Goal: Task Accomplishment & Management: Complete application form

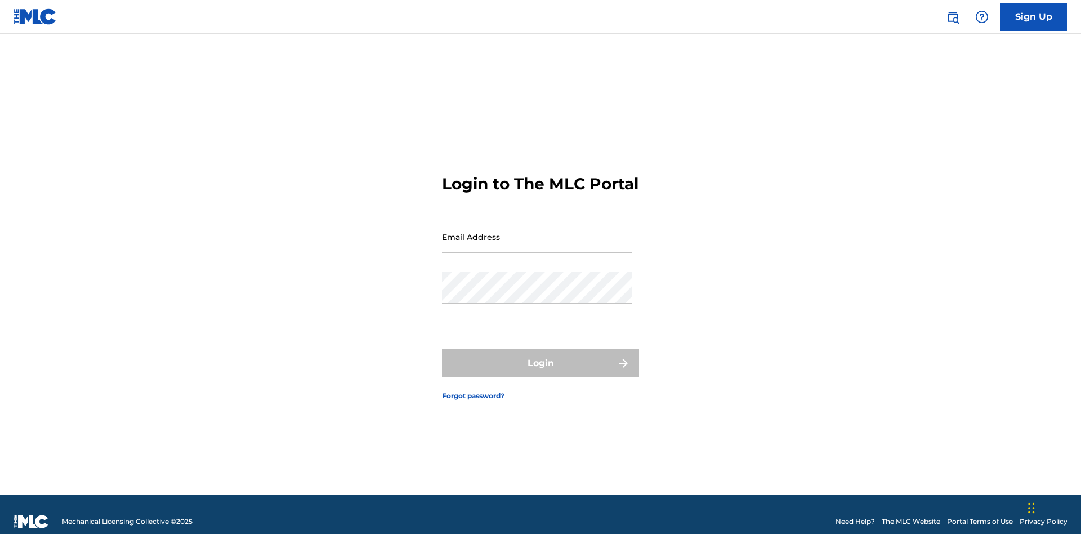
scroll to position [15, 0]
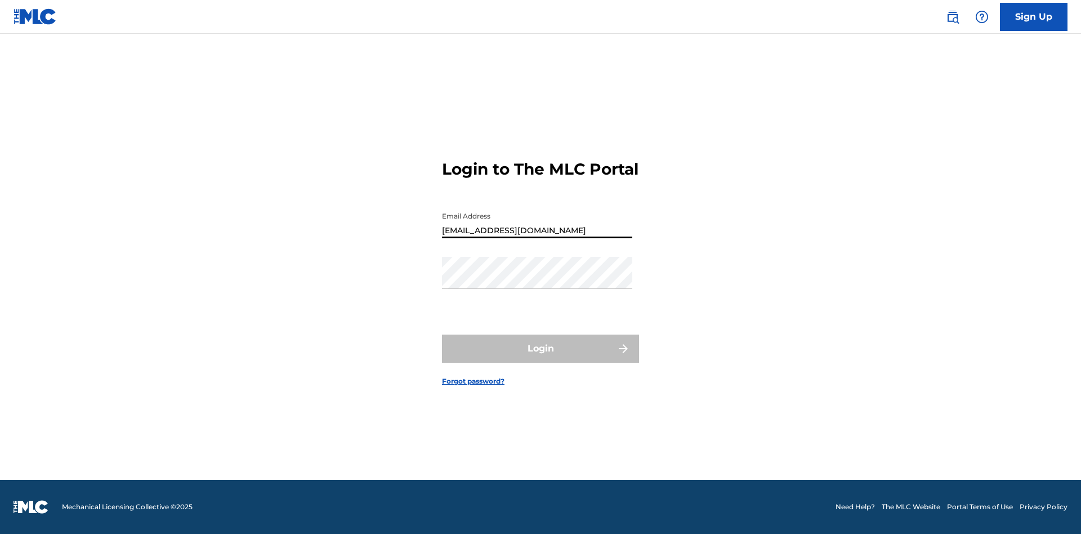
type input "[EMAIL_ADDRESS][DOMAIN_NAME]"
click at [540, 358] on button "Login" at bounding box center [540, 348] width 197 height 28
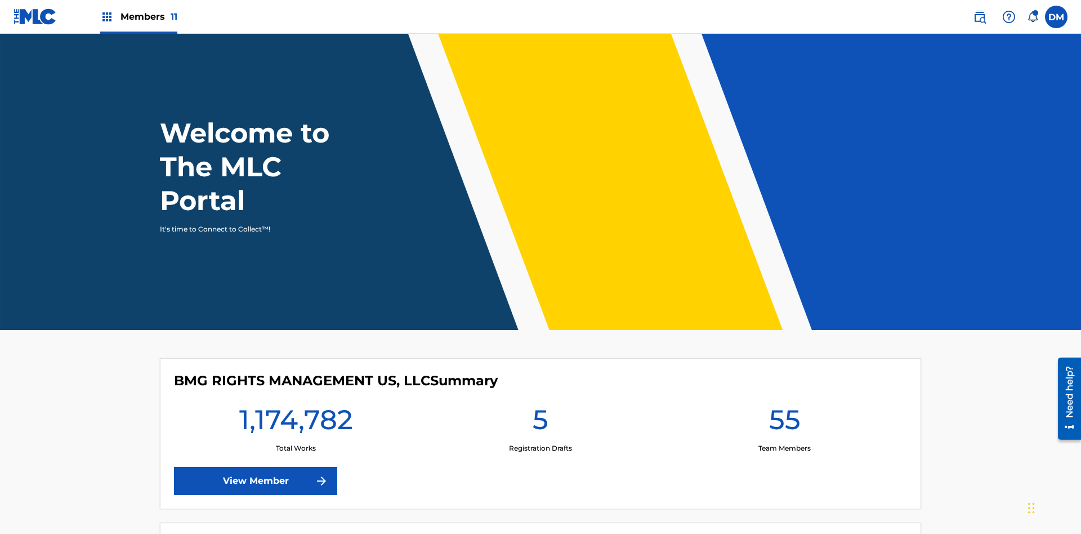
click at [139, 16] on span "Members 11" at bounding box center [148, 16] width 57 height 13
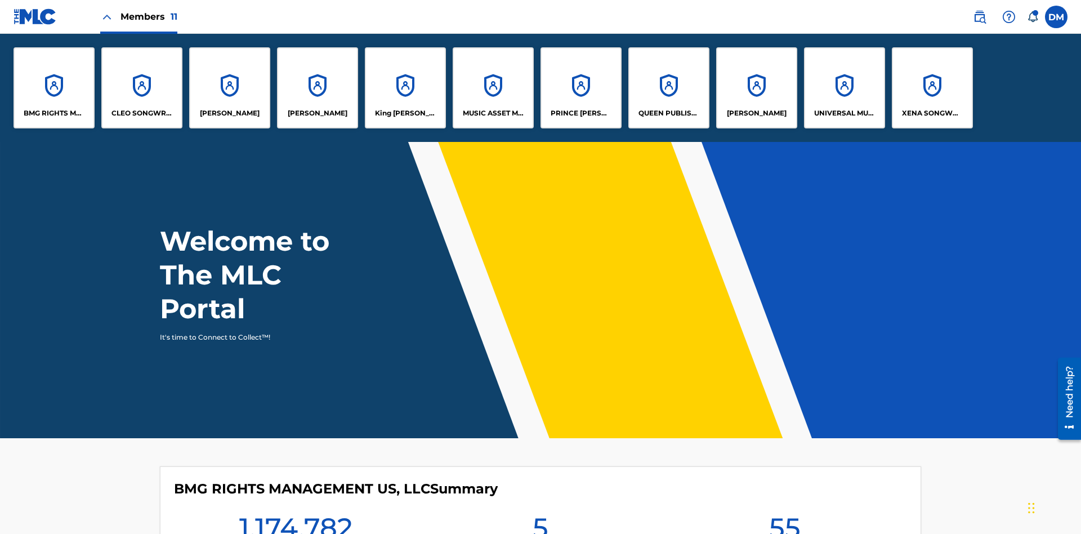
click at [844, 113] on p "UNIVERSAL MUSIC PUB GROUP" at bounding box center [844, 113] width 61 height 10
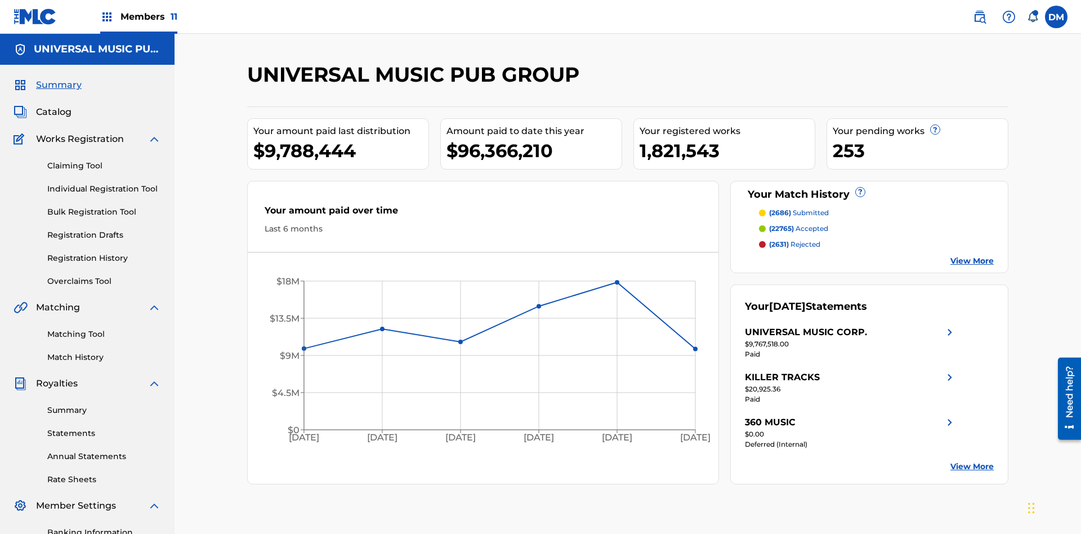
click at [104, 183] on link "Individual Registration Tool" at bounding box center [104, 189] width 114 height 12
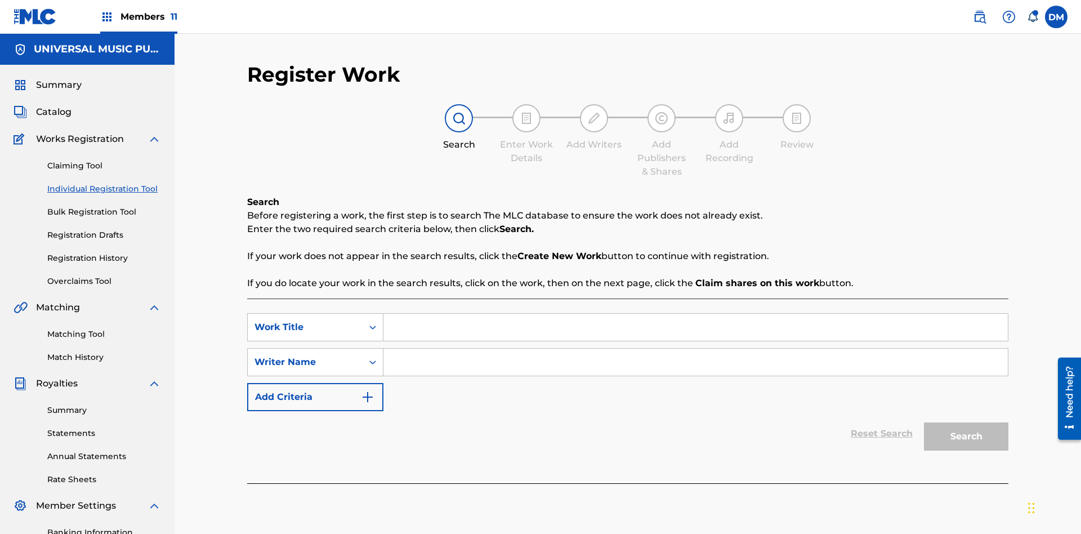
scroll to position [164, 0]
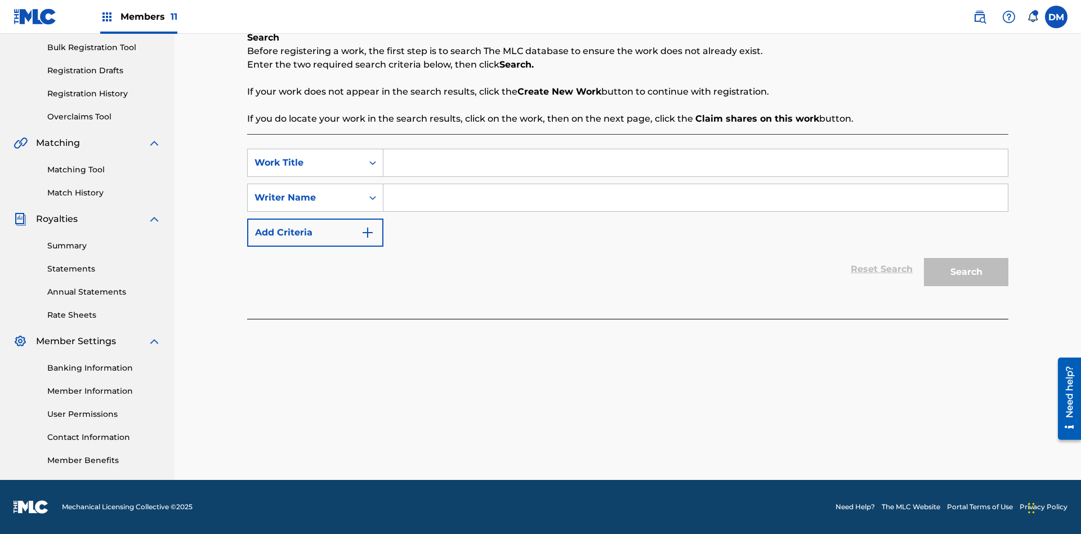
click at [695, 163] on input "Search Form" at bounding box center [695, 162] width 624 height 27
type input "Save At Recordings Page Prior To Adding Recordings"
click at [695, 198] on input "Search Form" at bounding box center [695, 197] width 624 height 27
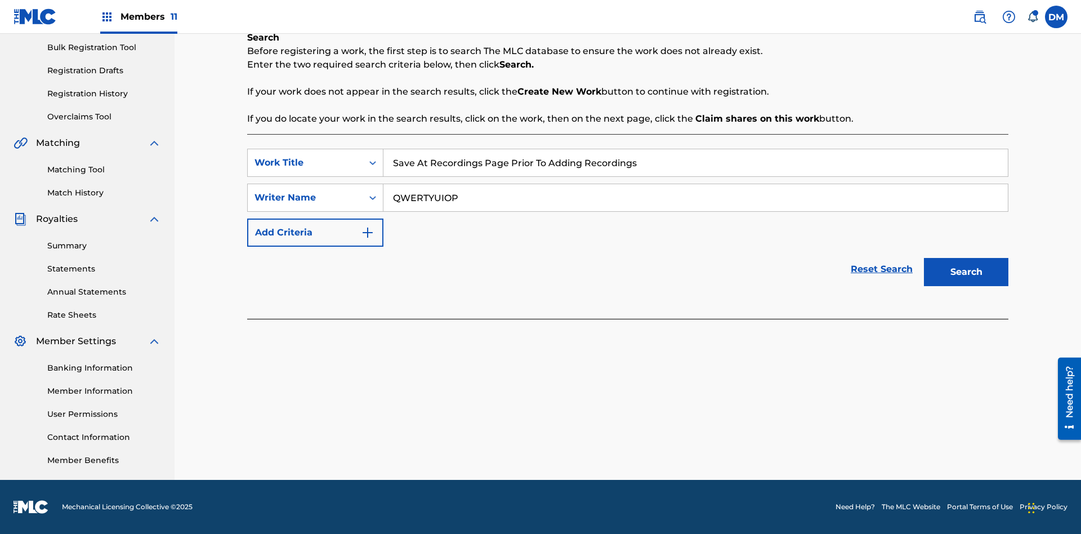
type input "QWERTYUIOP"
click at [966, 272] on button "Search" at bounding box center [966, 272] width 84 height 28
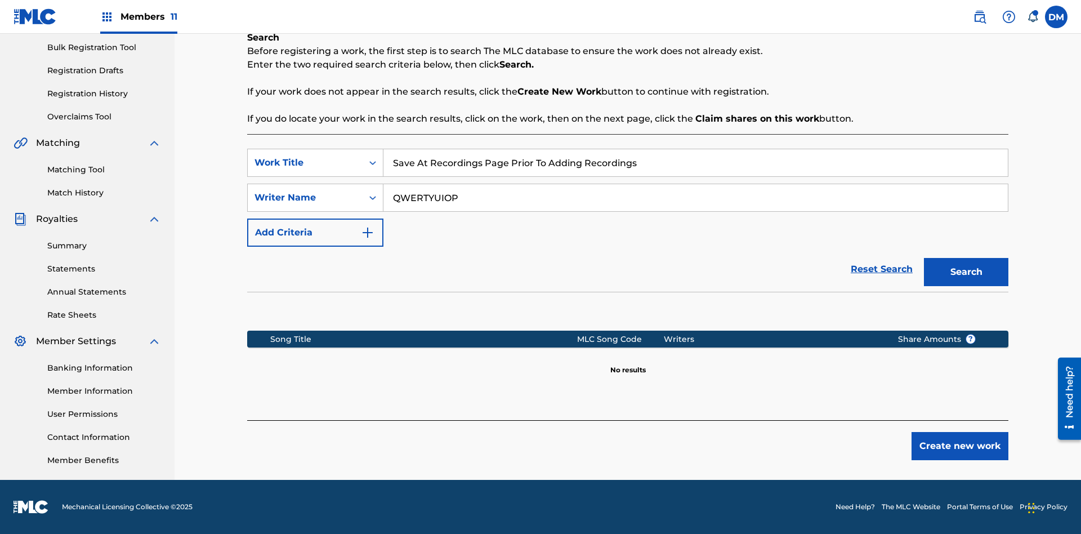
click at [960, 446] on button "Create new work" at bounding box center [960, 446] width 97 height 28
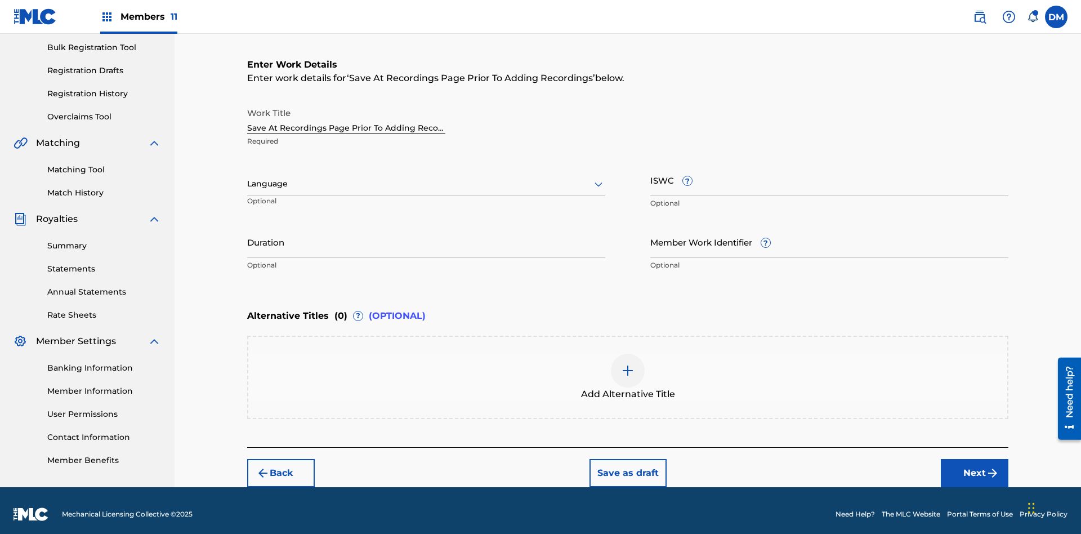
click at [426, 234] on input "Duration" at bounding box center [426, 242] width 358 height 32
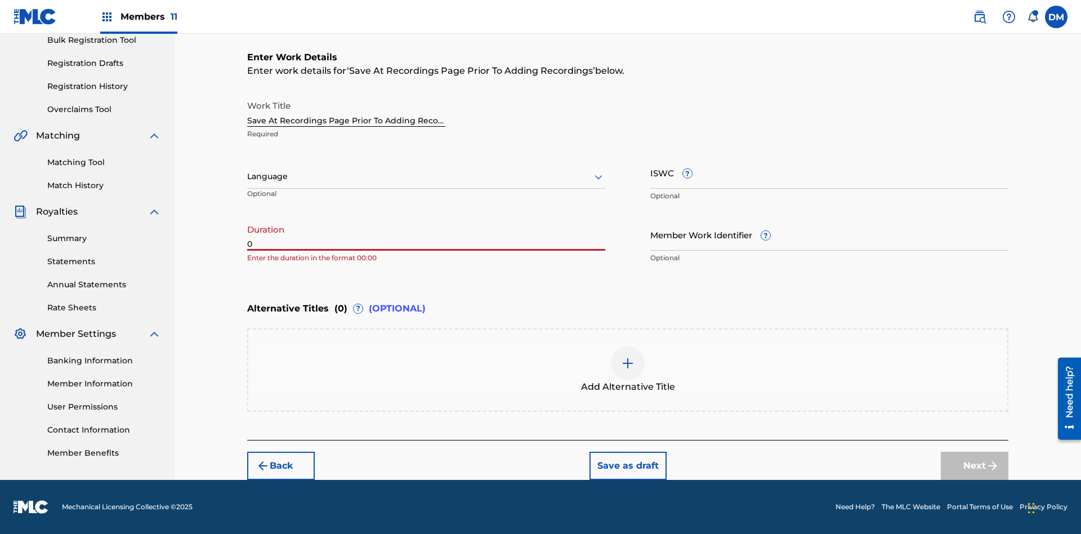
click at [426, 234] on input "0" at bounding box center [426, 234] width 358 height 32
type input "00:00"
click at [598, 177] on icon at bounding box center [599, 177] width 14 height 14
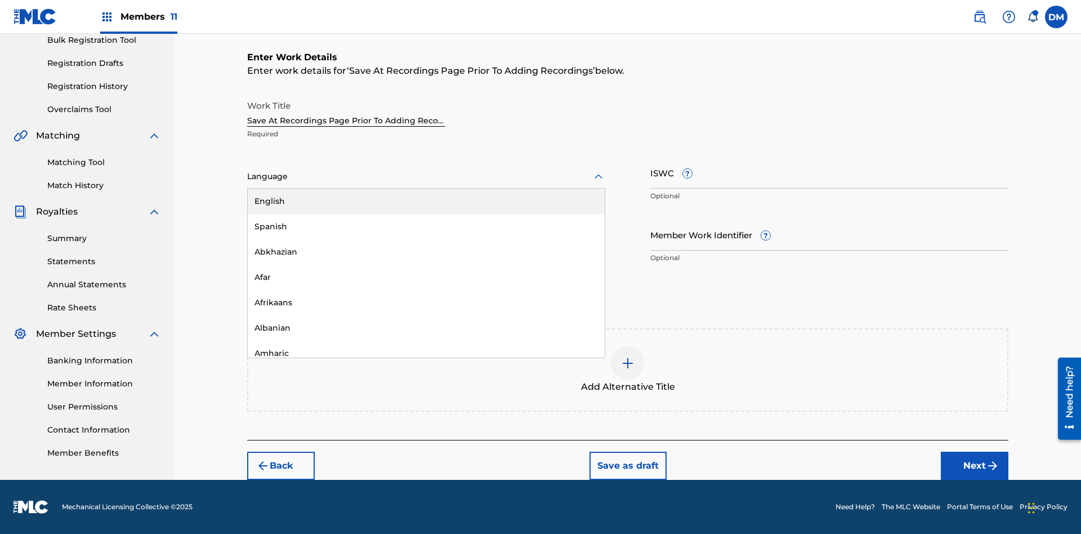
click at [426, 277] on div "Afar" at bounding box center [426, 277] width 357 height 25
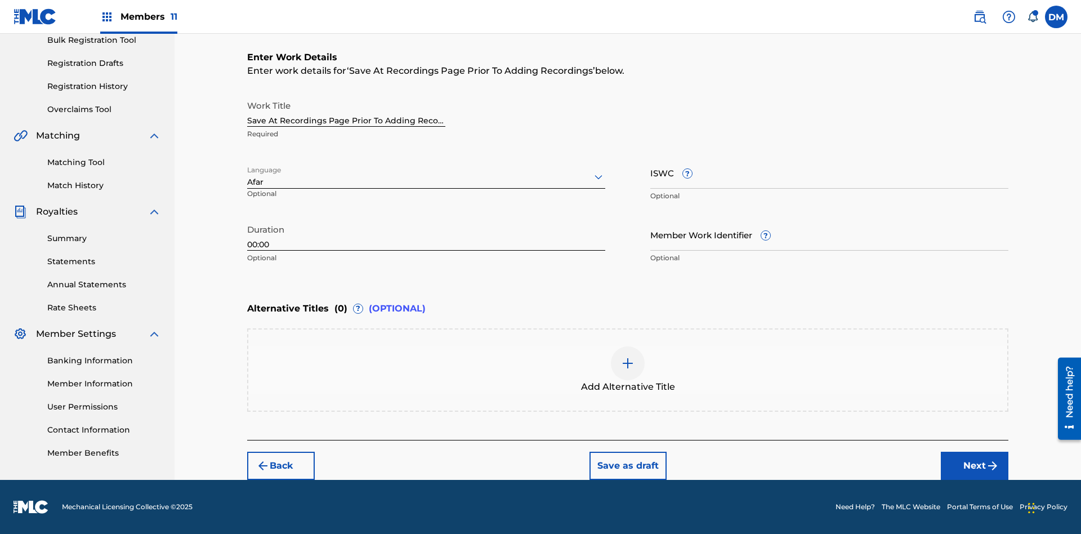
click at [829, 234] on input "Member Work Identifier ?" at bounding box center [829, 234] width 358 height 32
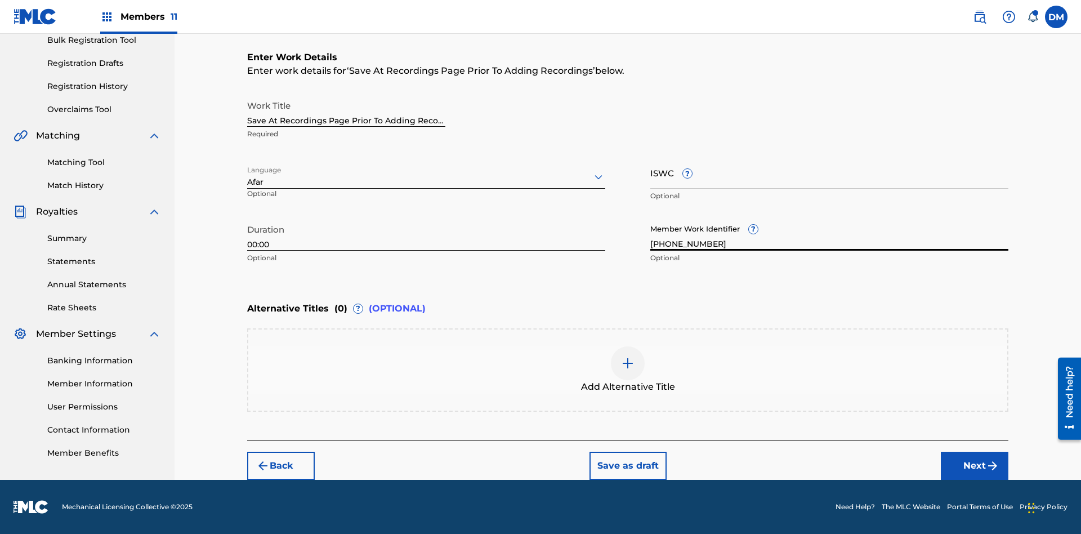
type input "2025.08.29.04"
click at [829, 172] on input "ISWC ?" at bounding box center [829, 173] width 358 height 32
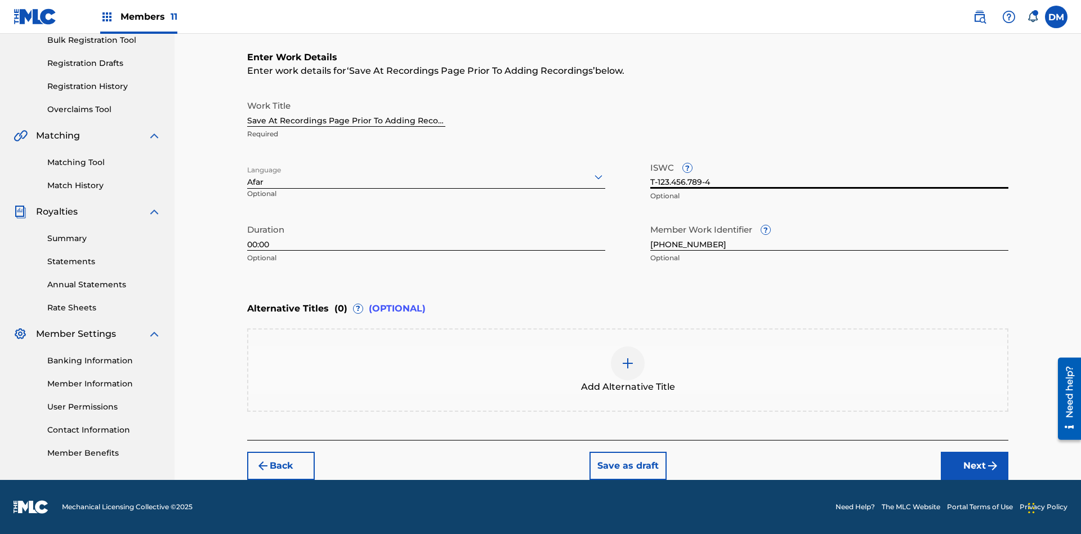
type input "T-123.456.789-4"
click at [628, 369] on img at bounding box center [628, 363] width 14 height 14
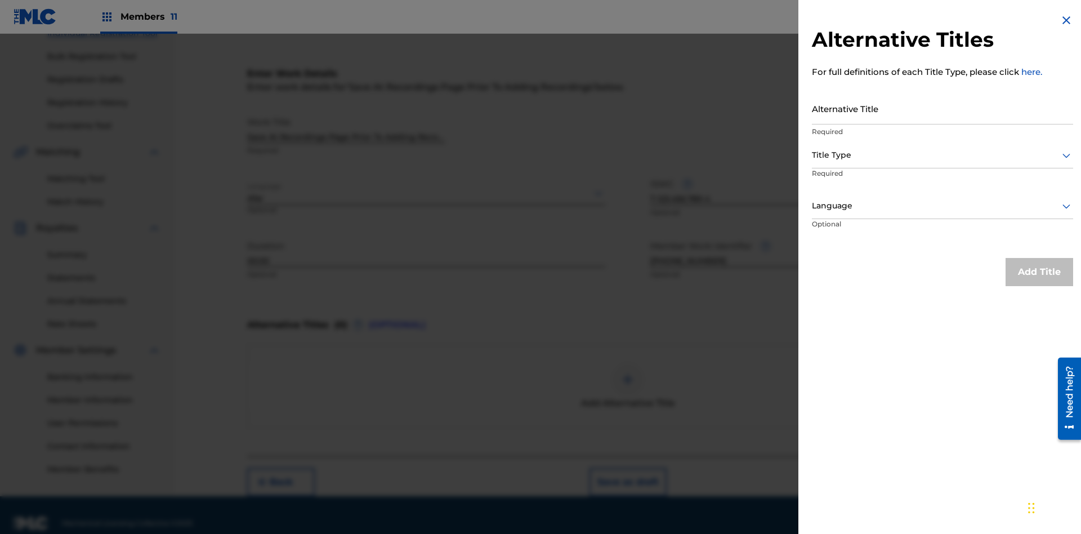
click at [942, 108] on input "Alternative Title" at bounding box center [942, 108] width 261 height 32
type input "Alt Title"
click at [942, 155] on div at bounding box center [942, 155] width 261 height 14
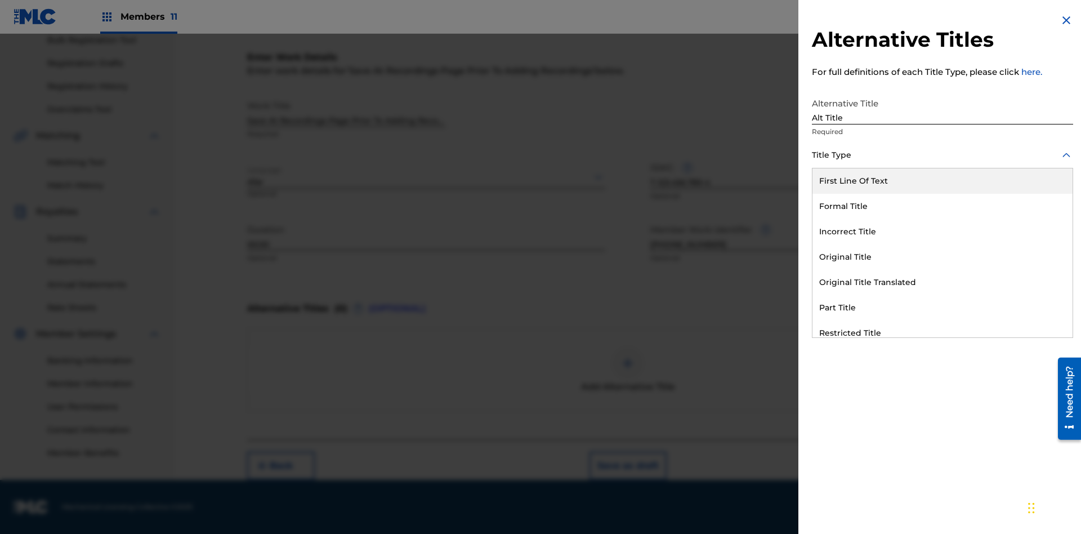
click at [942, 257] on div "Original Title" at bounding box center [942, 256] width 260 height 25
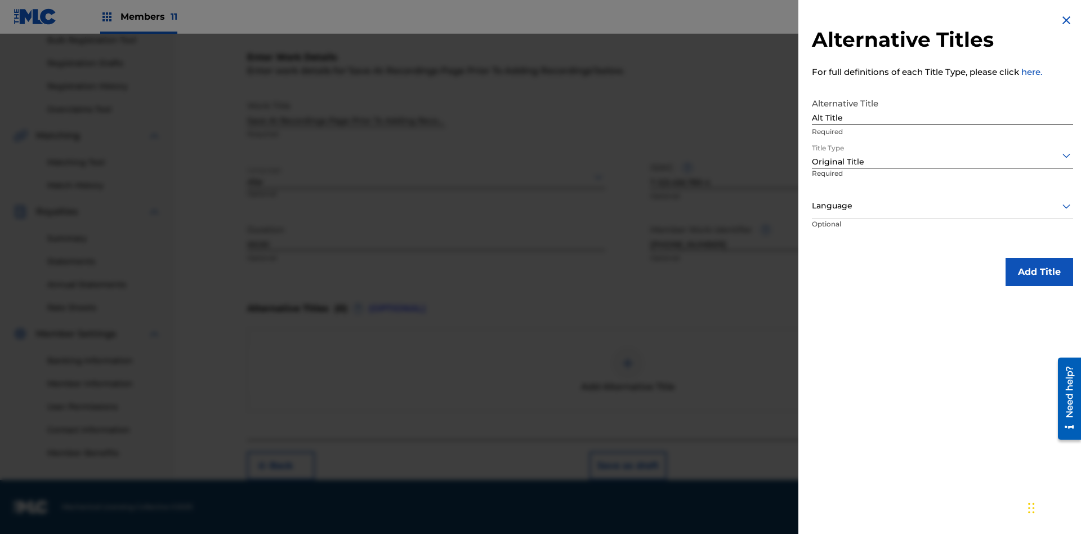
click at [942, 205] on div at bounding box center [942, 206] width 261 height 14
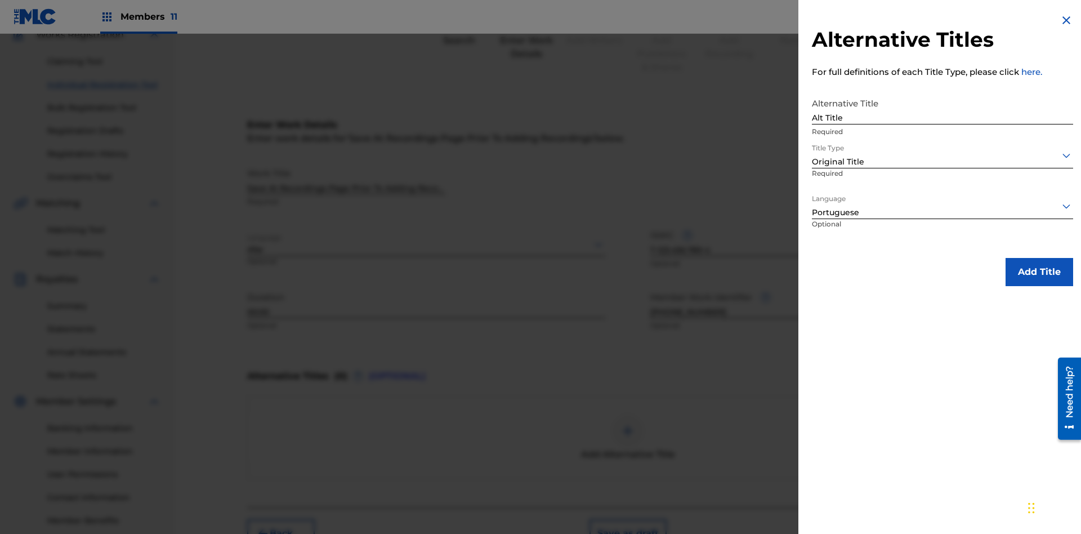
click at [1039, 271] on button "Add Title" at bounding box center [1040, 272] width 68 height 28
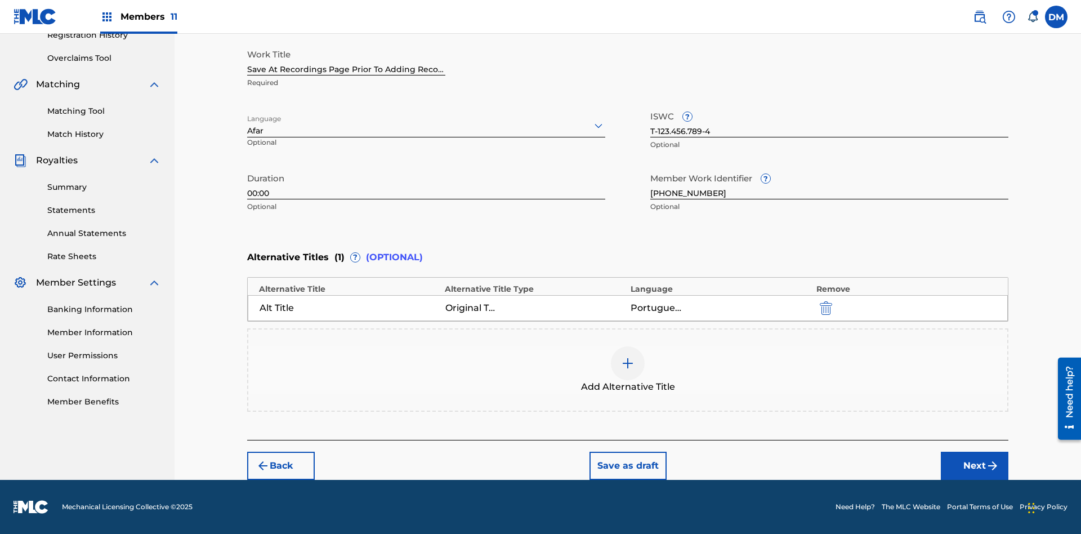
click at [975, 466] on button "Next" at bounding box center [975, 466] width 68 height 28
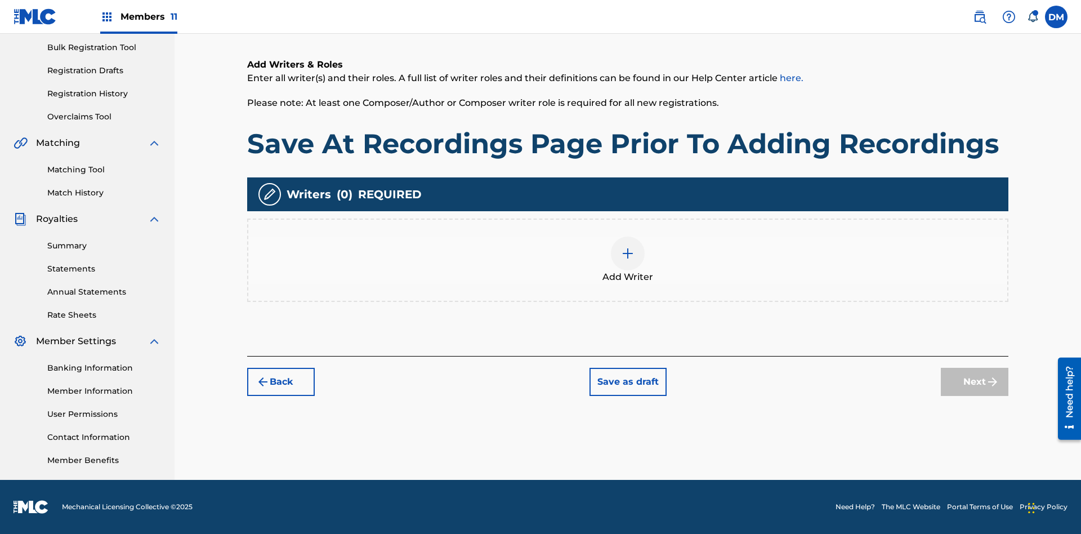
click at [628, 260] on img at bounding box center [628, 254] width 14 height 14
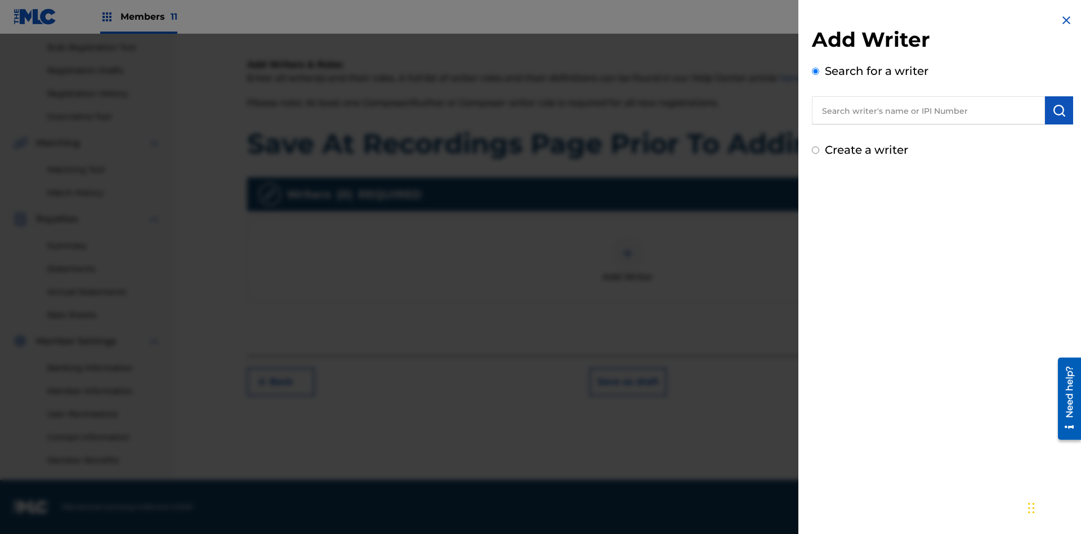
click at [928, 110] on input "text" at bounding box center [928, 110] width 233 height 28
type input "MARK STEVEN BERKOWITZ"
click at [1059, 110] on img "submit" at bounding box center [1059, 111] width 14 height 14
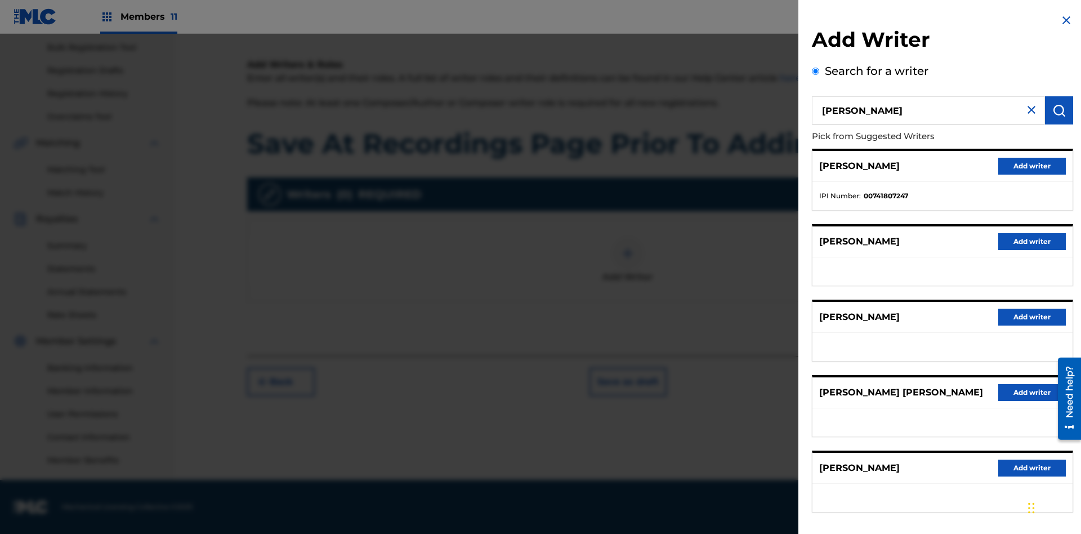
click at [1032, 166] on button "Add writer" at bounding box center [1032, 166] width 68 height 17
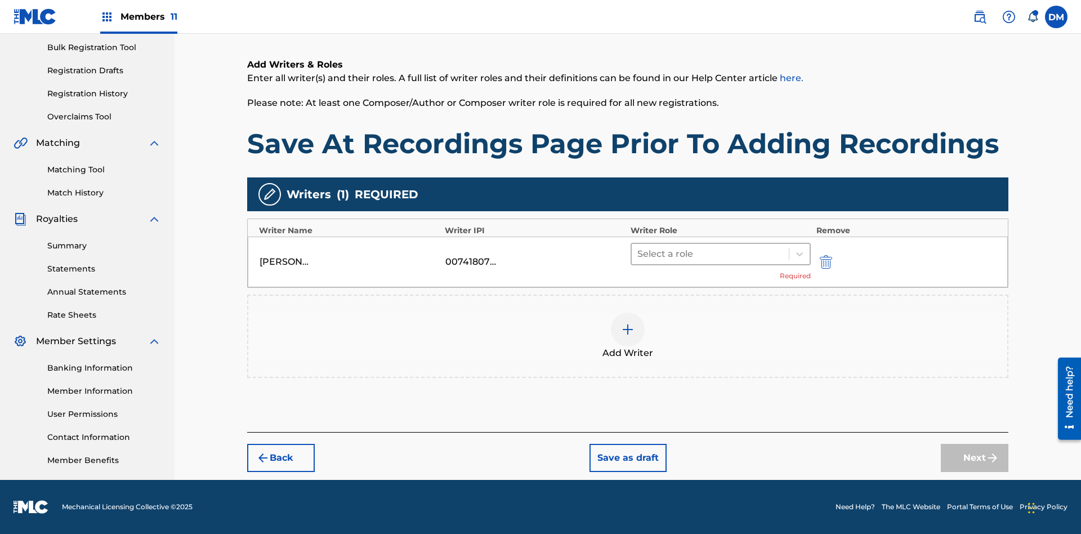
click at [638, 253] on input "text" at bounding box center [638, 254] width 2 height 14
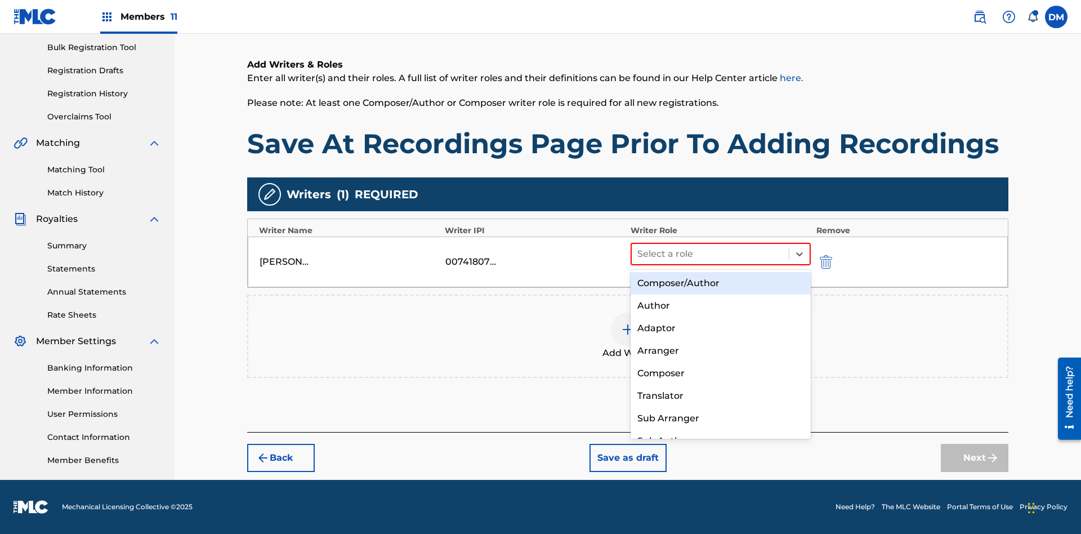
click at [720, 373] on div "Composer" at bounding box center [721, 373] width 180 height 23
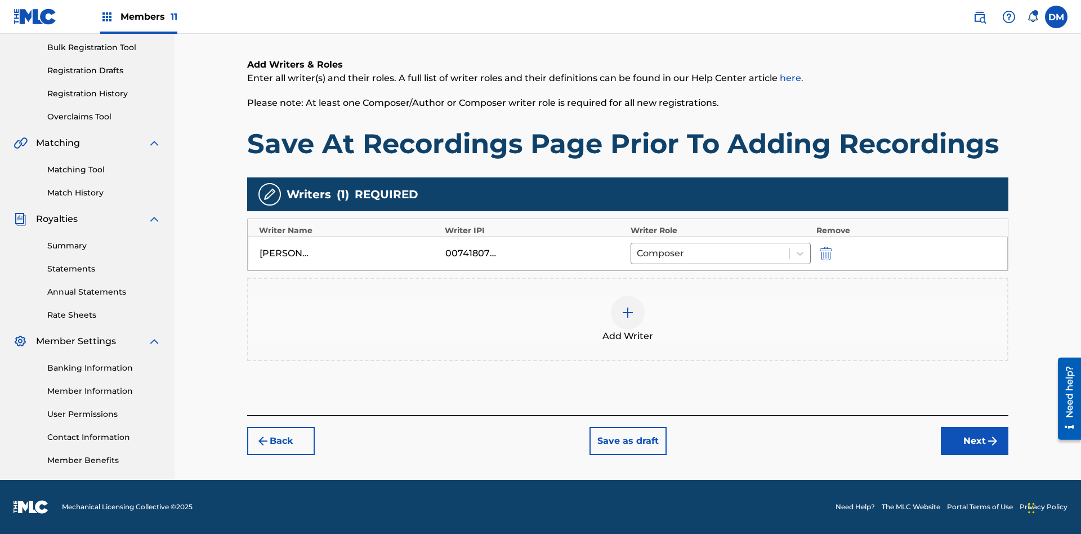
click at [975, 441] on button "Next" at bounding box center [975, 441] width 68 height 28
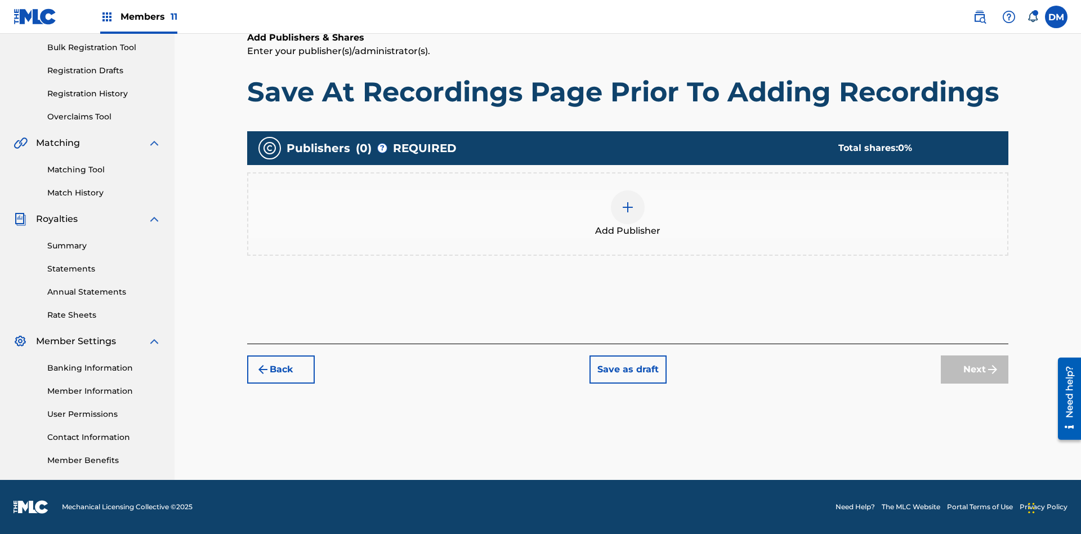
click at [628, 207] on img at bounding box center [628, 207] width 14 height 14
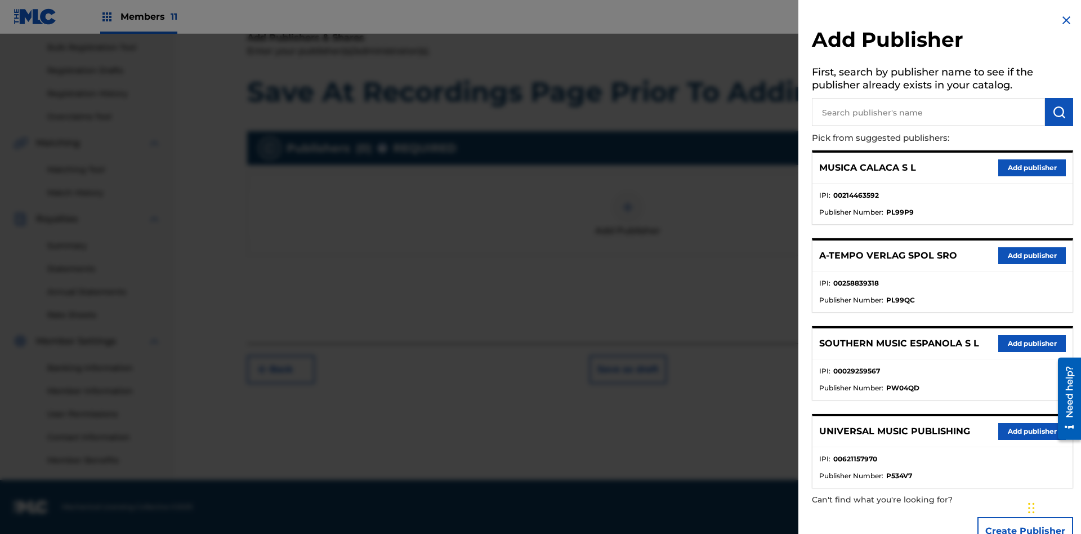
click at [928, 112] on input "text" at bounding box center [928, 112] width 233 height 28
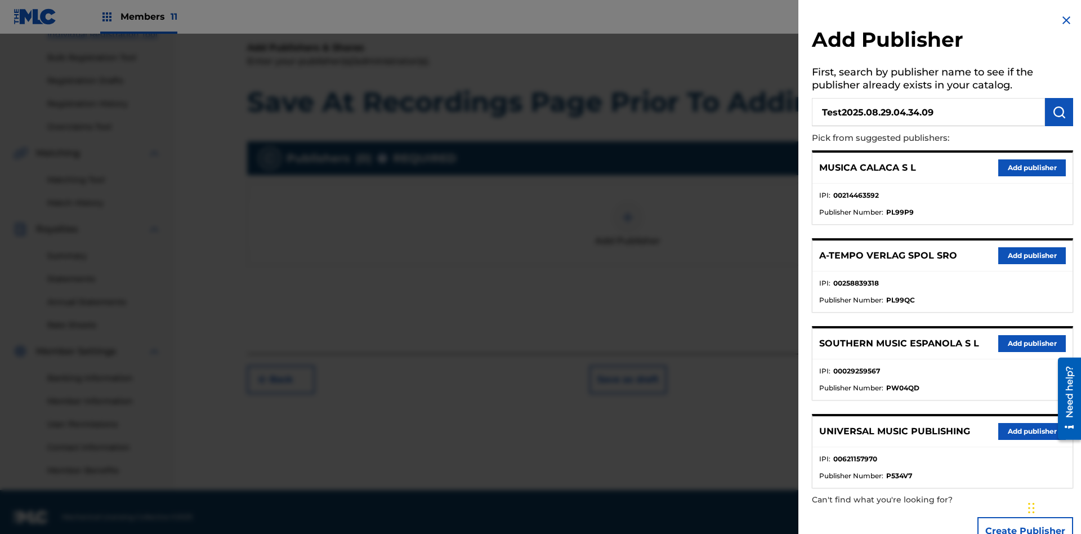
type input "Test2025.08.29.04.34.09"
click at [1059, 112] on img "submit" at bounding box center [1059, 112] width 14 height 14
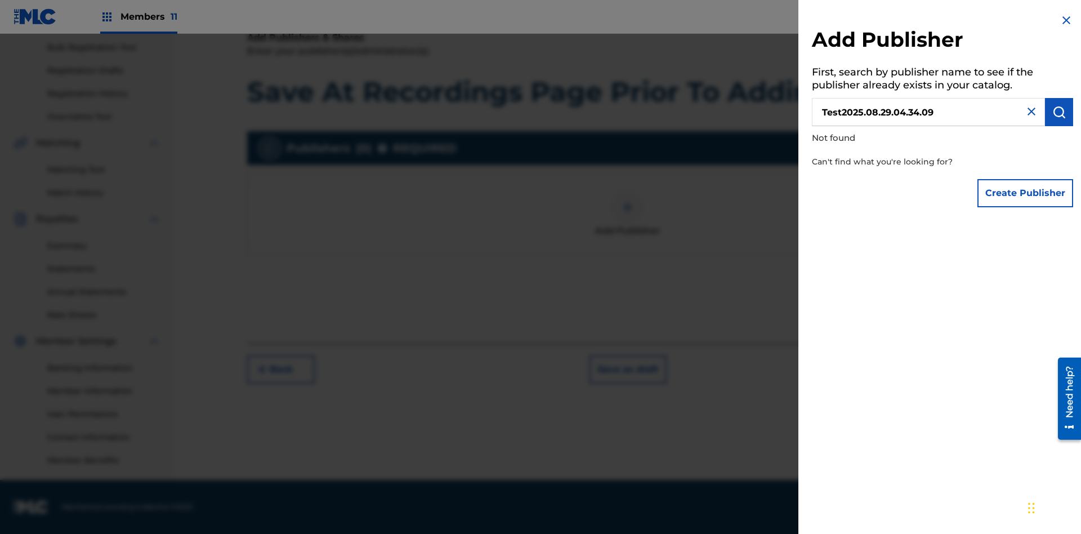
click at [1026, 193] on button "Create Publisher" at bounding box center [1025, 193] width 96 height 28
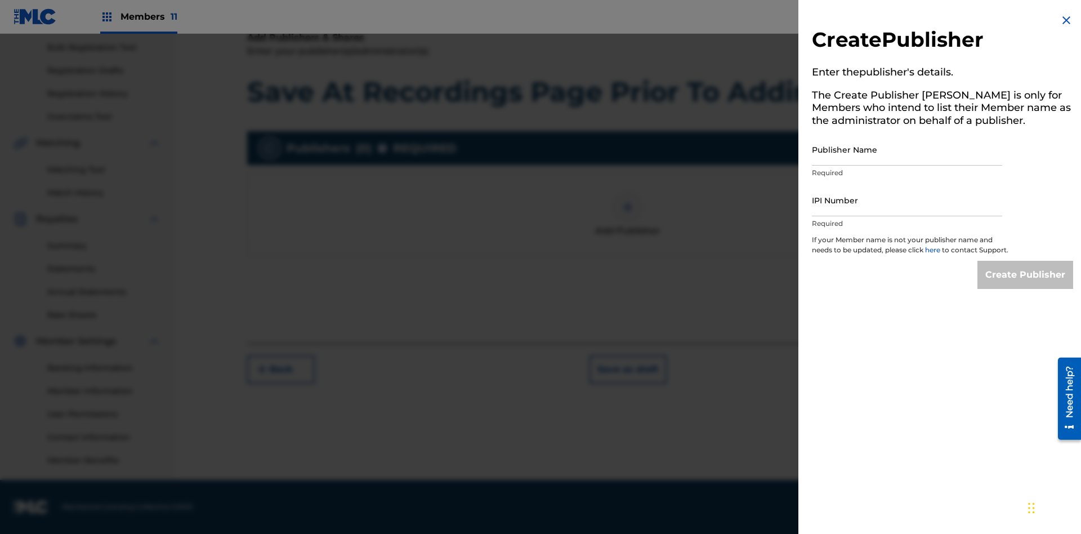
click at [907, 149] on input "Publisher Name" at bounding box center [907, 149] width 190 height 32
type input "Test2025.08.29.04.34.13"
click at [907, 200] on input "IPI Number" at bounding box center [907, 200] width 190 height 32
type input "00595839777"
click at [1026, 285] on input "Create Publisher" at bounding box center [1025, 275] width 96 height 28
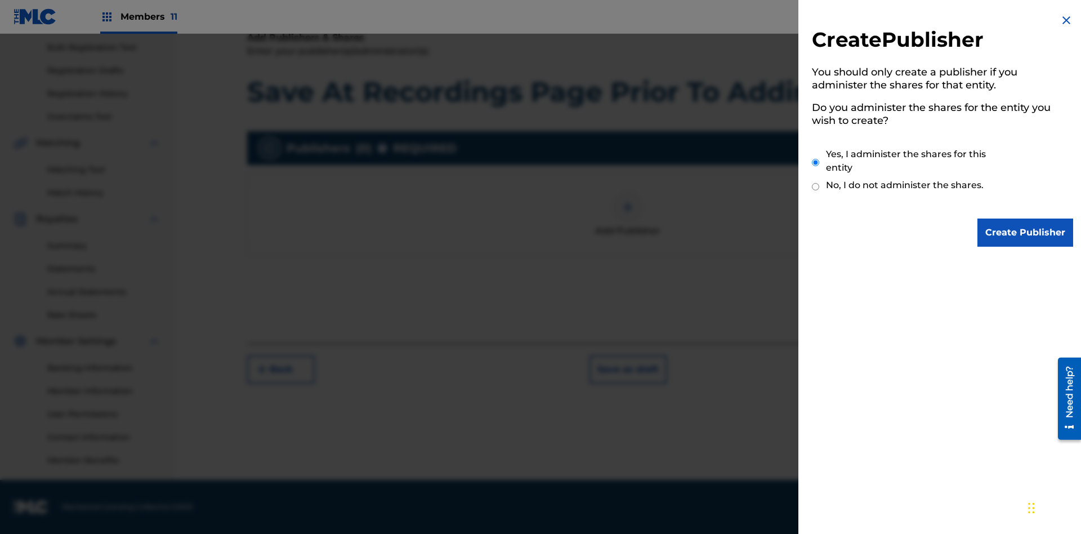
click at [816, 162] on input "Yes, I administer the shares for this entity" at bounding box center [815, 162] width 7 height 24
click at [1026, 233] on input "Create Publisher" at bounding box center [1025, 232] width 96 height 28
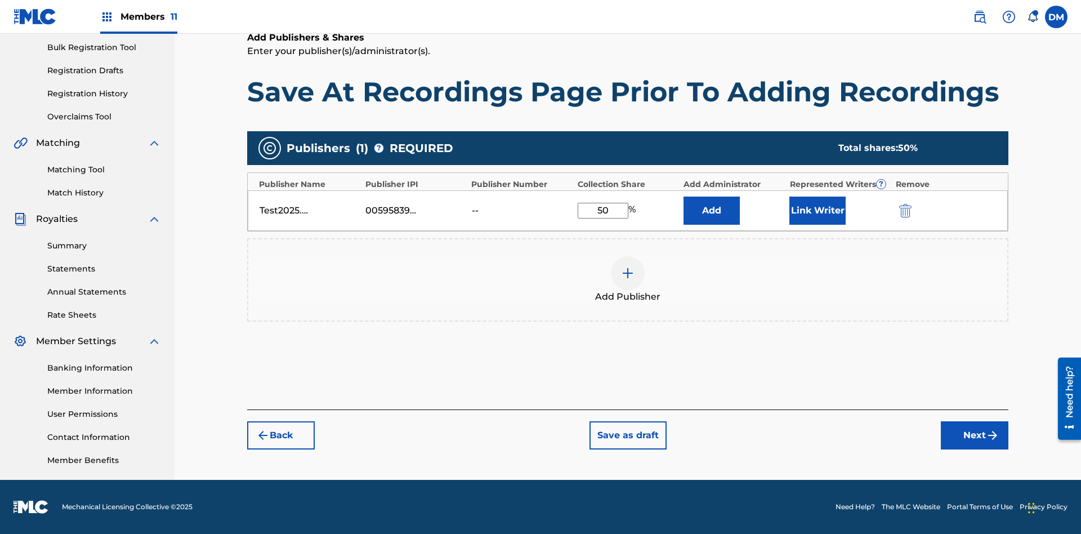
type input "50"
click at [817, 210] on button "Link Writer" at bounding box center [817, 210] width 56 height 28
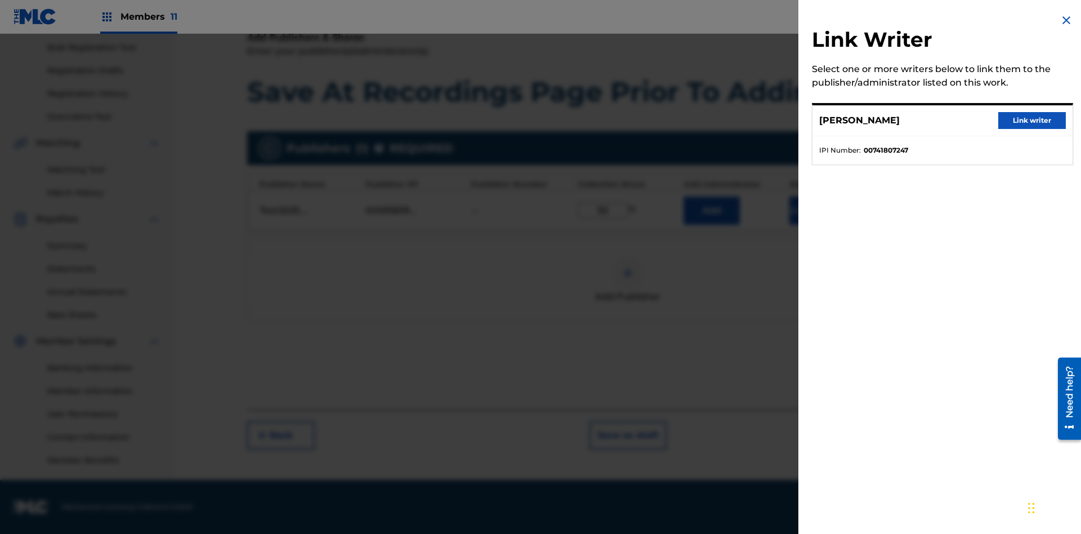
click at [1032, 120] on button "Link writer" at bounding box center [1032, 120] width 68 height 17
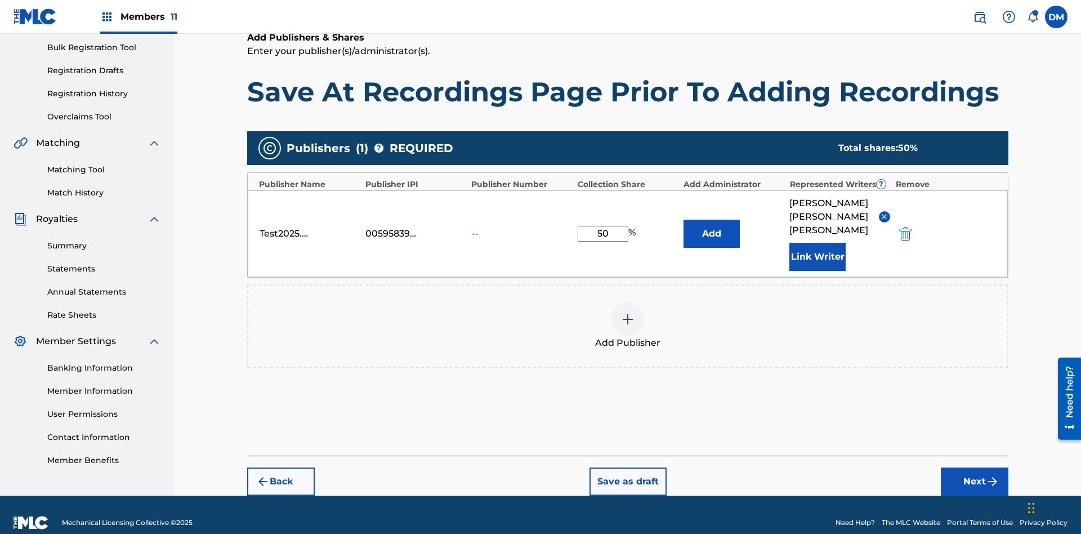
click at [817, 243] on button "Link Writer" at bounding box center [817, 257] width 56 height 28
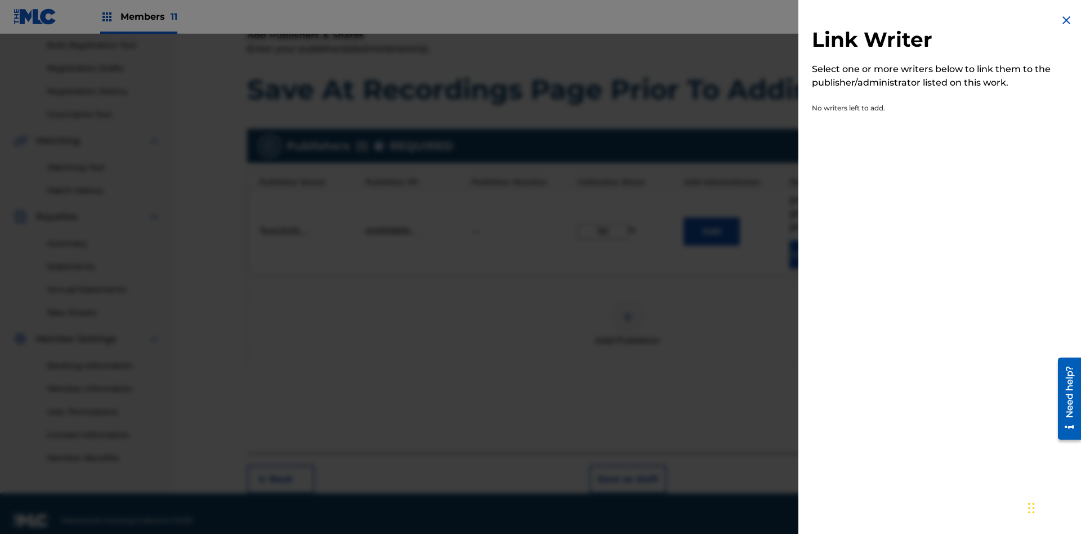
click at [1066, 20] on img at bounding box center [1067, 21] width 14 height 14
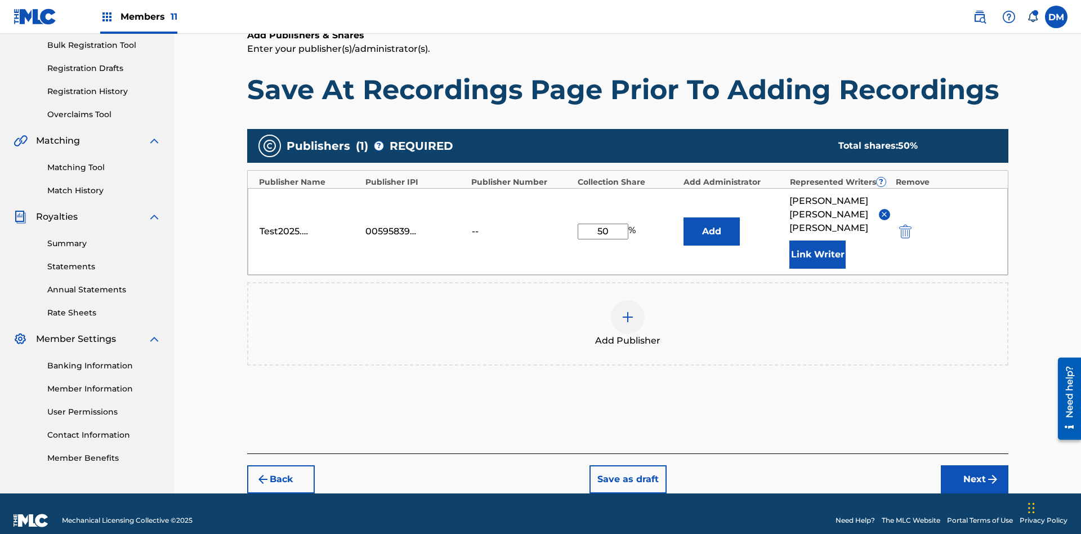
click at [712, 224] on button "Add" at bounding box center [711, 231] width 56 height 28
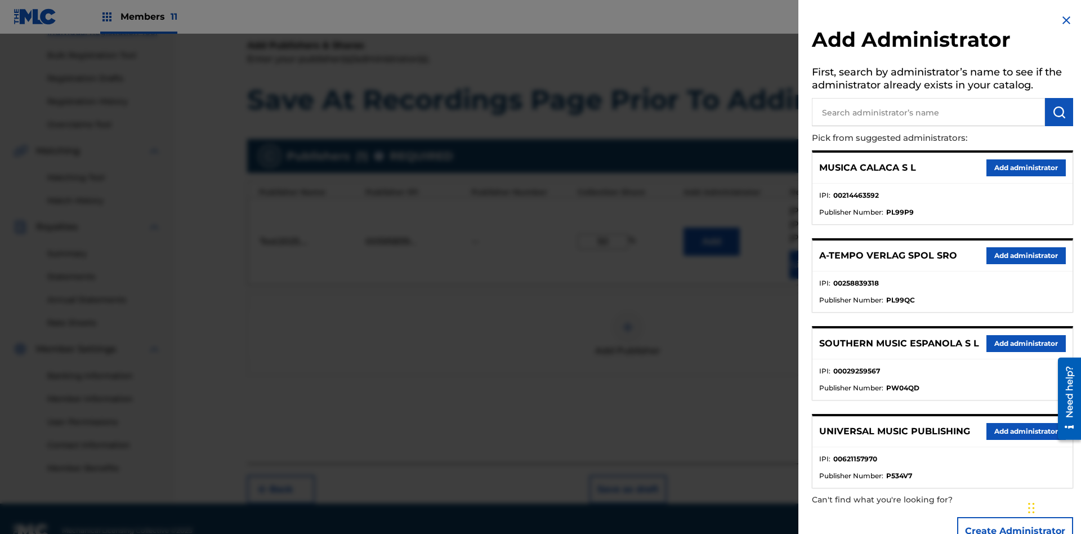
click at [928, 112] on input "text" at bounding box center [928, 112] width 233 height 28
type input "Test2025.08.29.04.34.33"
click at [1059, 112] on img "submit" at bounding box center [1059, 112] width 14 height 14
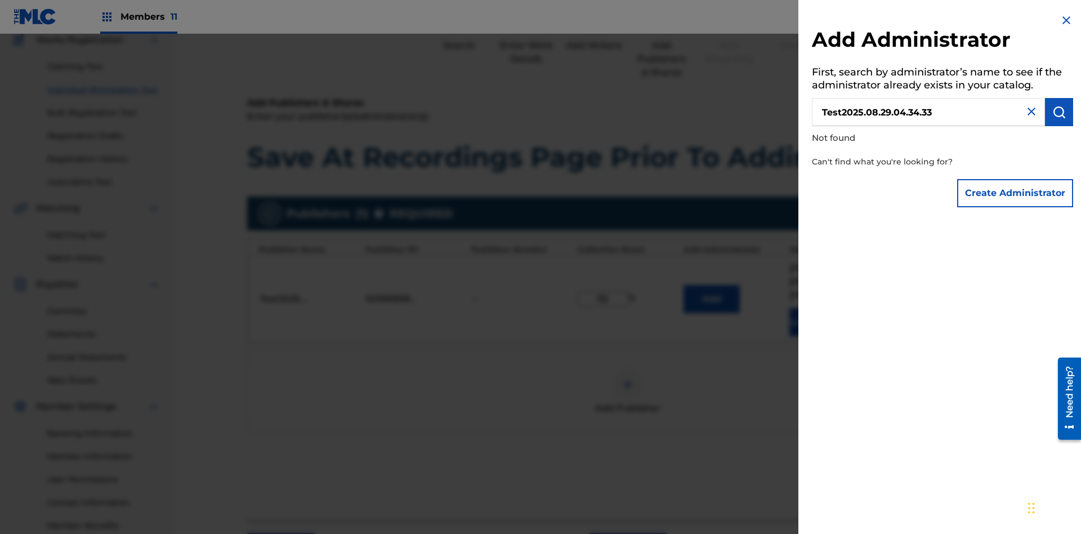
click at [1016, 193] on button "Create Administrator" at bounding box center [1015, 193] width 116 height 28
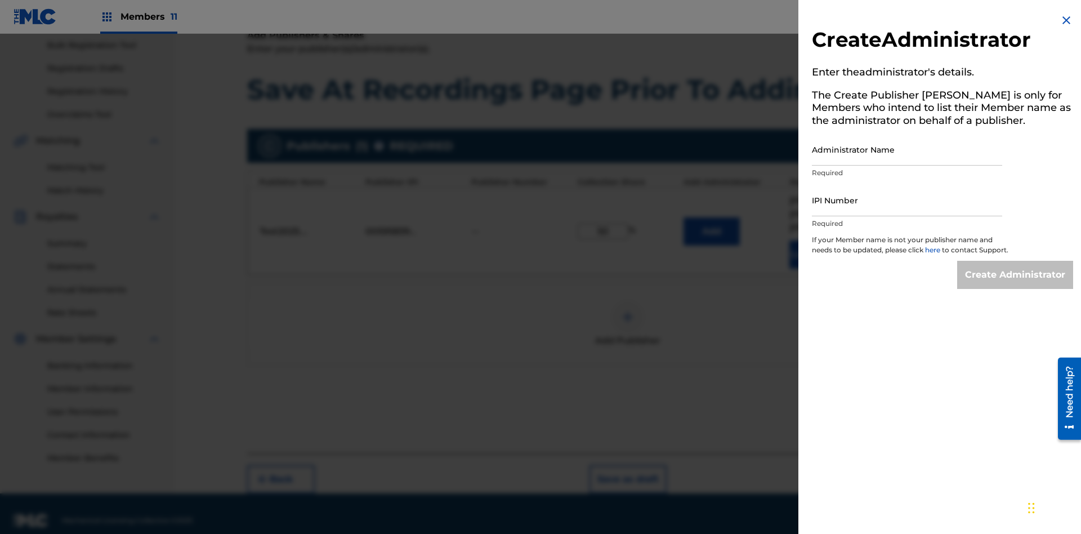
click at [907, 149] on input "Administrator Name" at bounding box center [907, 149] width 190 height 32
type input "Test2025.08.29.04.34.37"
click at [907, 200] on input "IPI Number" at bounding box center [907, 200] width 190 height 32
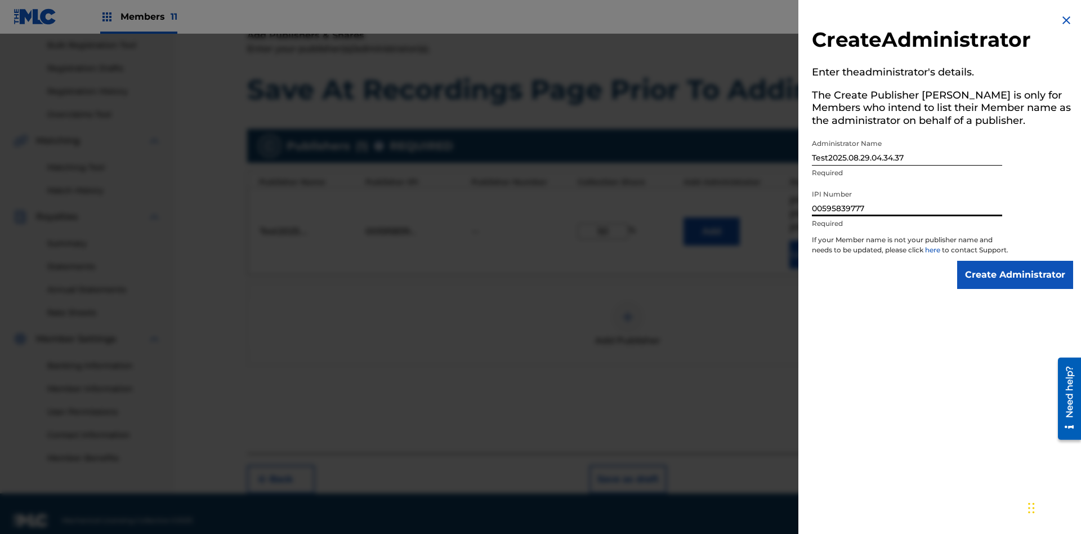
type input "00595839777"
click at [1016, 285] on input "Create Administrator" at bounding box center [1015, 275] width 116 height 28
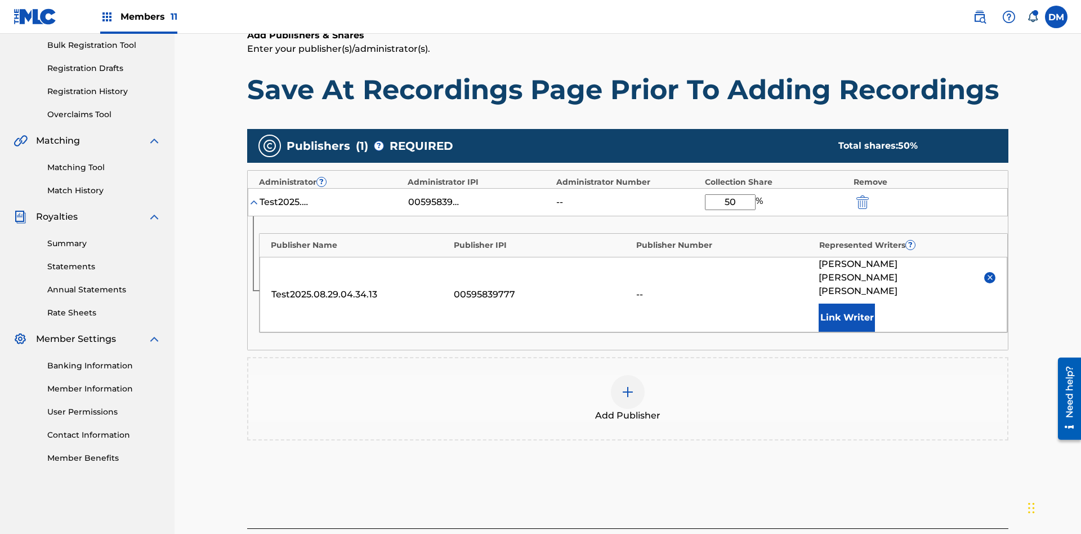
scroll to position [228, 0]
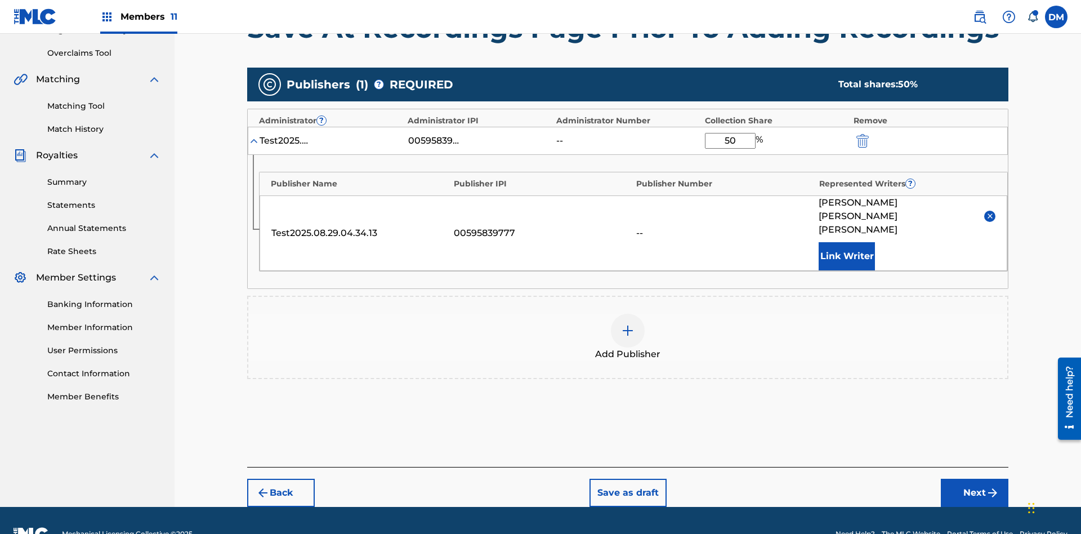
click at [975, 479] on button "Next" at bounding box center [975, 493] width 68 height 28
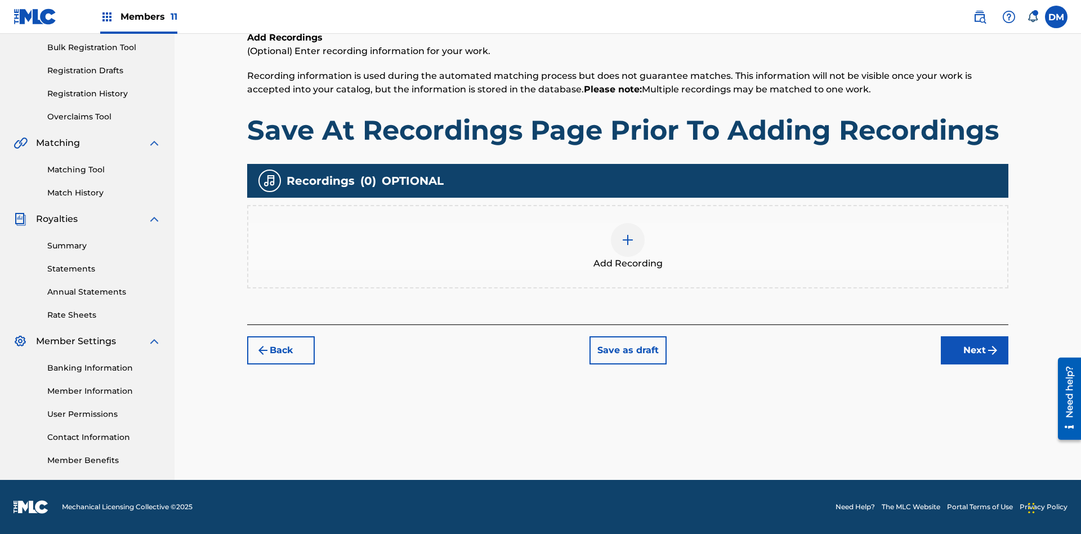
scroll to position [164, 0]
click at [627, 350] on button "Save as draft" at bounding box center [627, 350] width 77 height 28
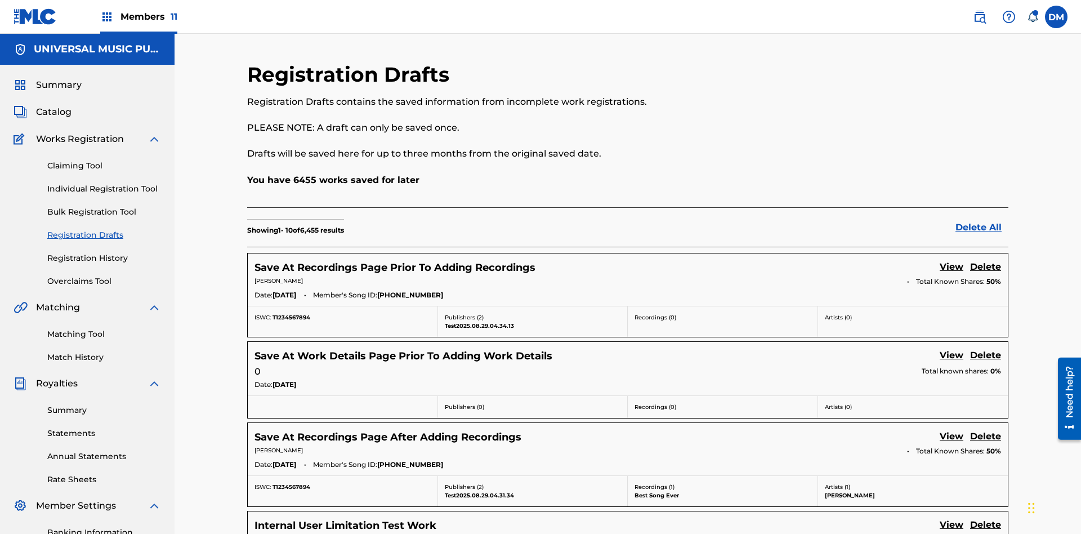
click at [951, 260] on link "View" at bounding box center [952, 267] width 24 height 15
